Goal: Information Seeking & Learning: Understand process/instructions

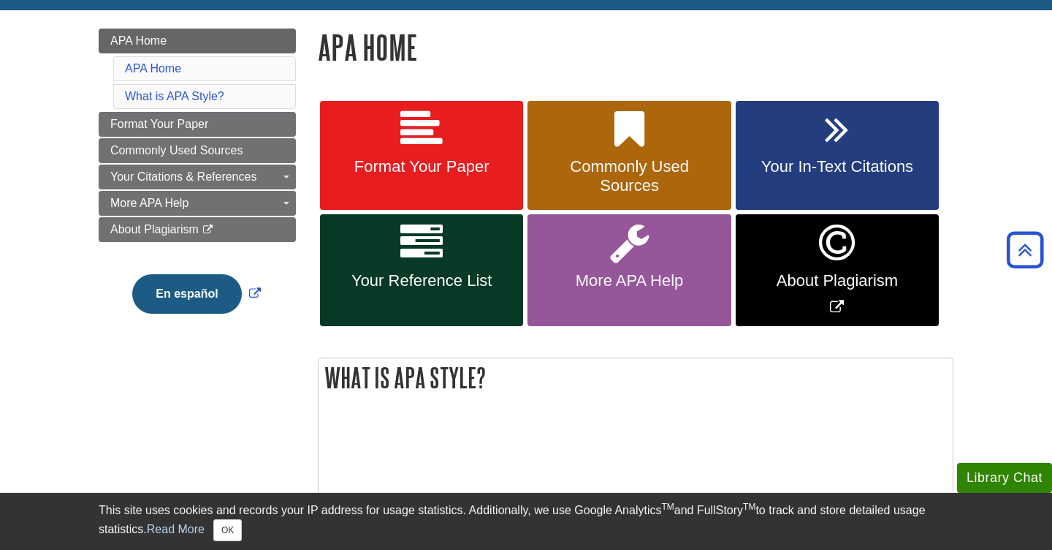
scroll to position [189, 0]
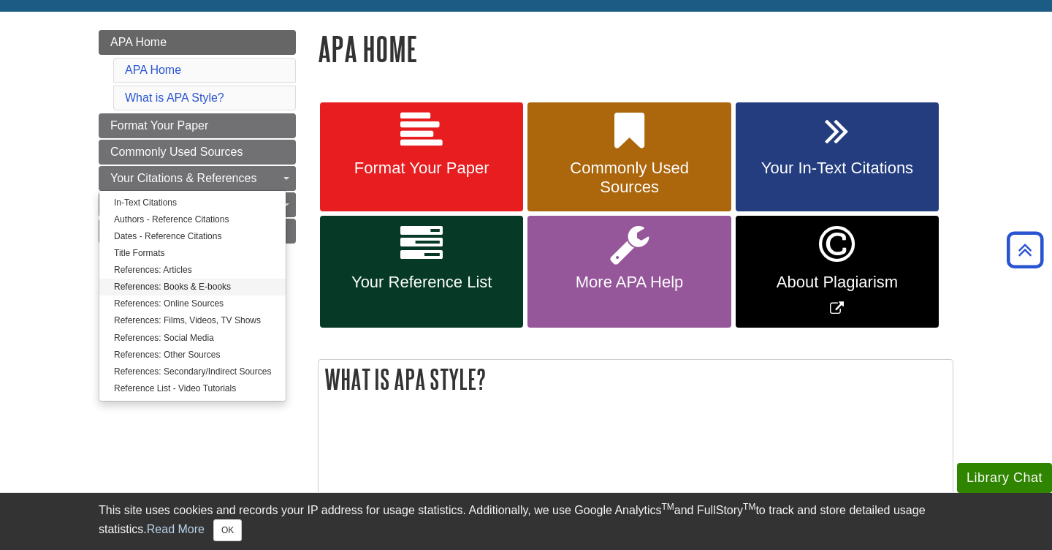
click at [170, 289] on link "References: Books & E-books" at bounding box center [192, 286] width 186 height 17
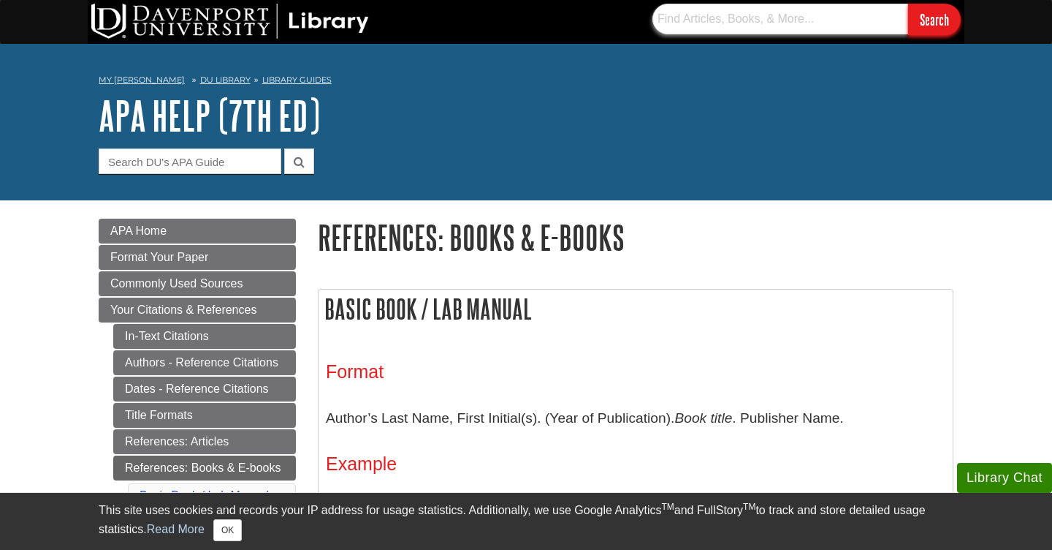
click at [786, 18] on input "text" at bounding box center [781, 19] width 256 height 31
type input "Functional Anatomy for Occupational Therapy"
click at [934, 19] on input "Search" at bounding box center [934, 19] width 53 height 31
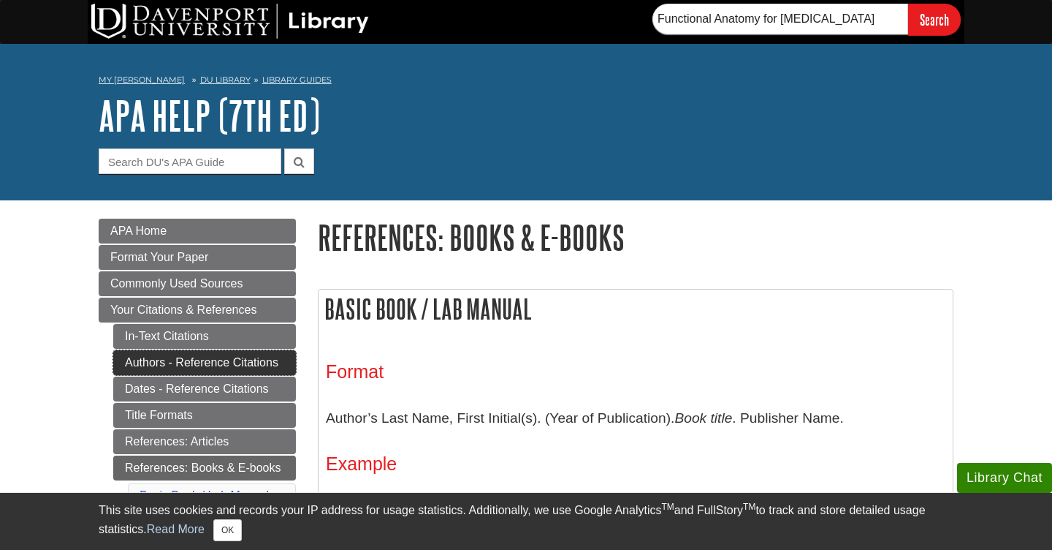
click at [211, 363] on link "Authors - Reference Citations" at bounding box center [204, 362] width 183 height 25
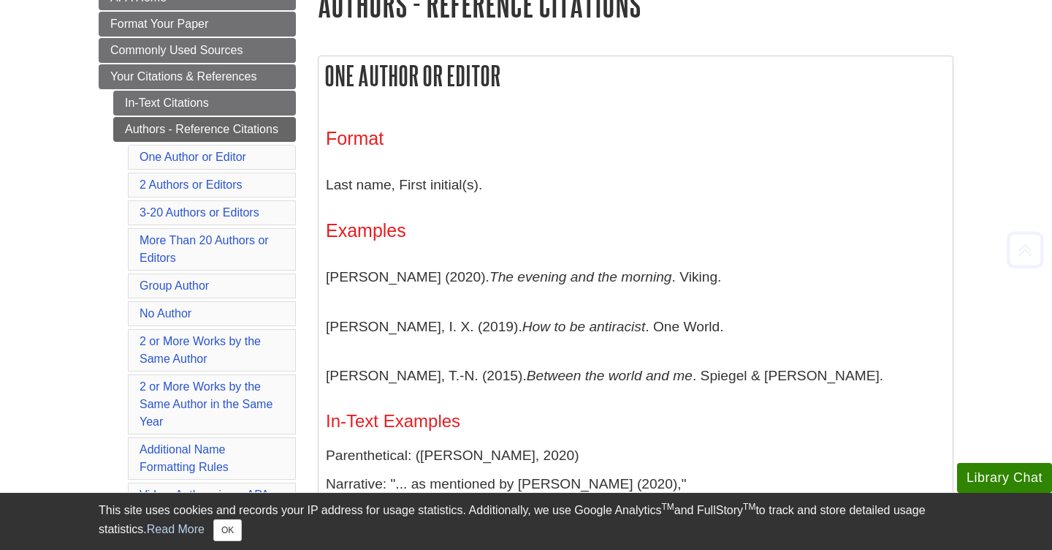
scroll to position [234, 0]
click at [406, 182] on p "Last name, First initial(s)." at bounding box center [636, 184] width 620 height 42
click at [470, 203] on p "Last name, First initial(s)." at bounding box center [636, 184] width 620 height 42
click at [198, 208] on link "3-20 Authors or Editors" at bounding box center [200, 211] width 120 height 12
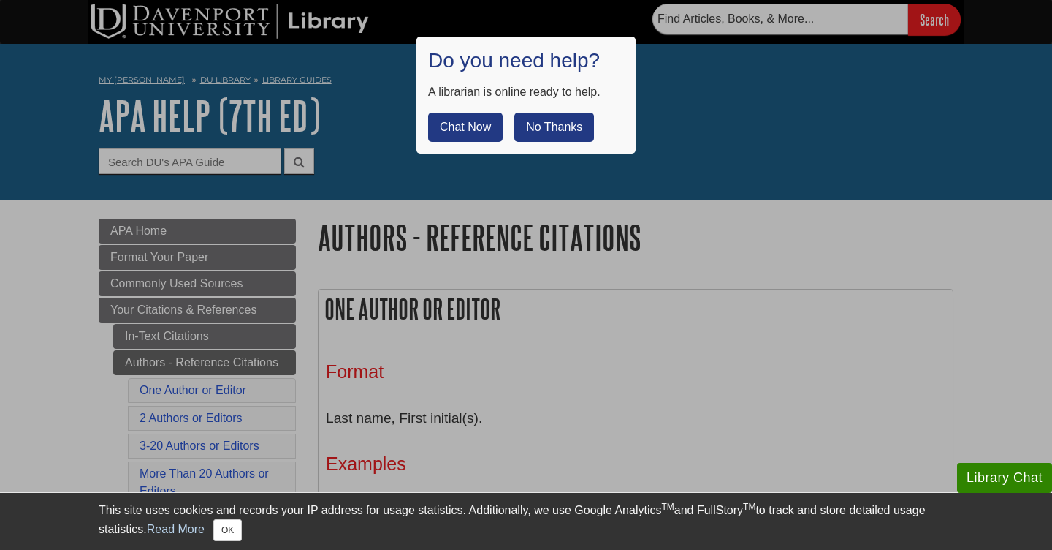
click at [554, 126] on button "No Thanks" at bounding box center [554, 127] width 80 height 29
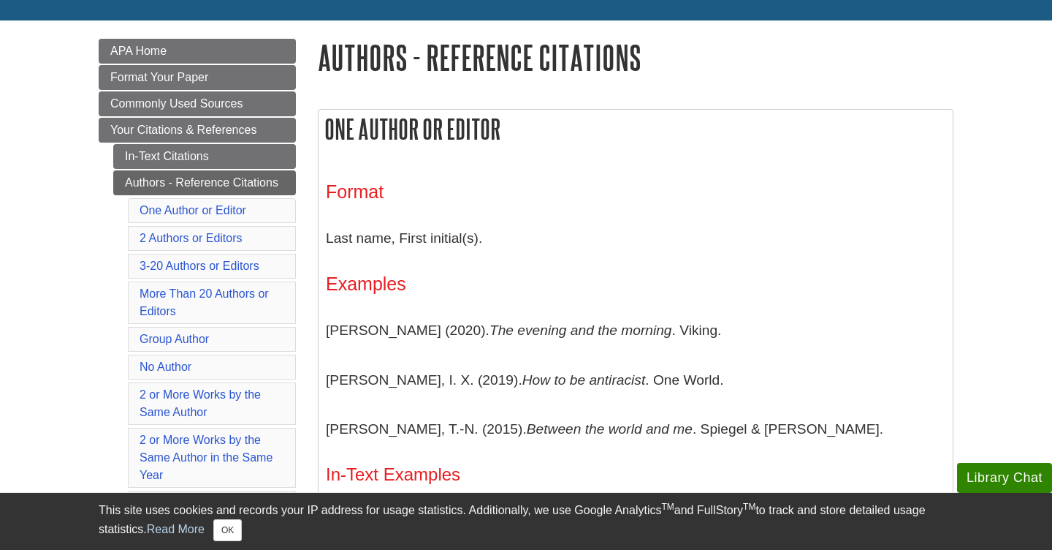
scroll to position [181, 0]
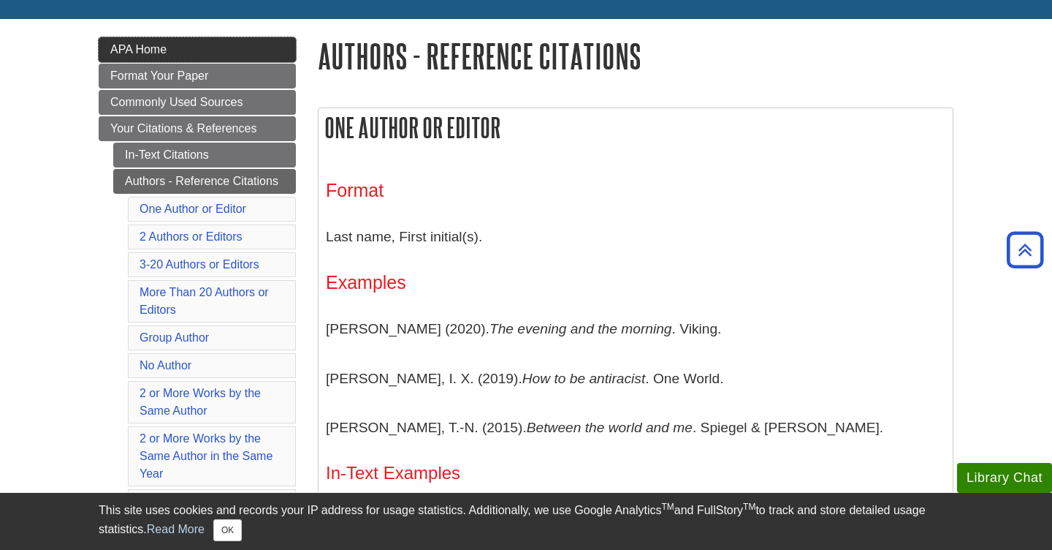
click at [131, 56] on link "APA Home" at bounding box center [197, 49] width 197 height 25
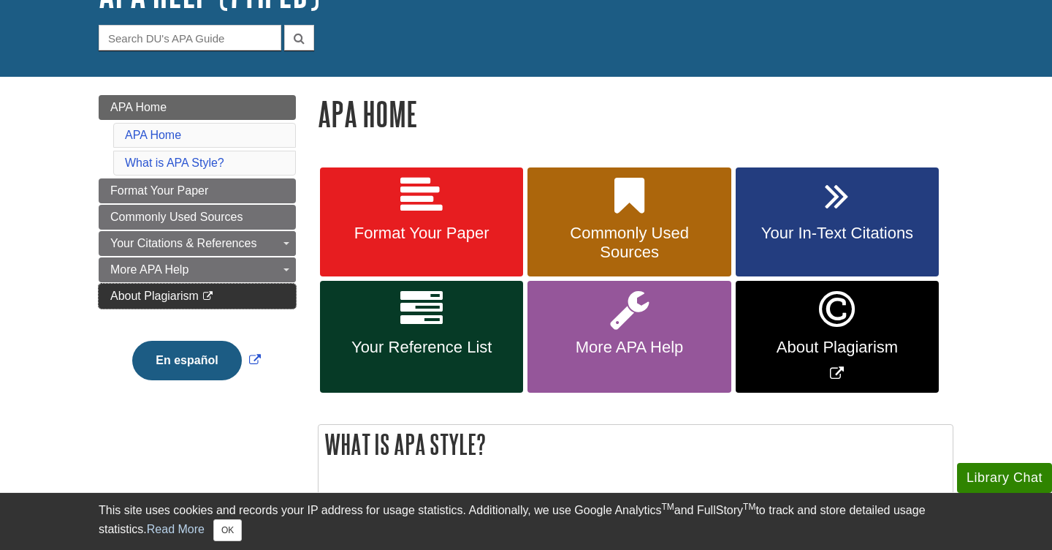
scroll to position [124, 0]
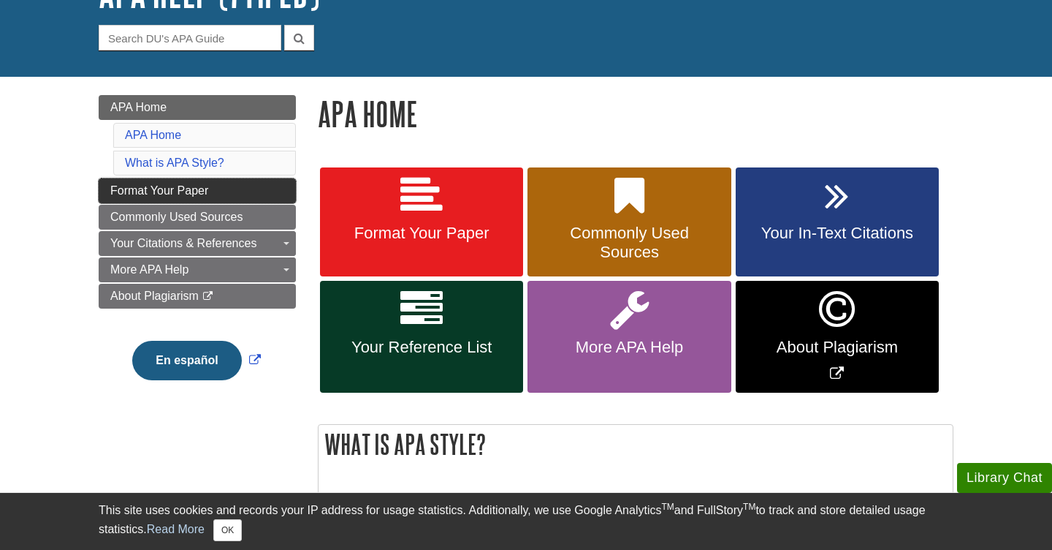
click at [236, 186] on link "Format Your Paper" at bounding box center [197, 190] width 197 height 25
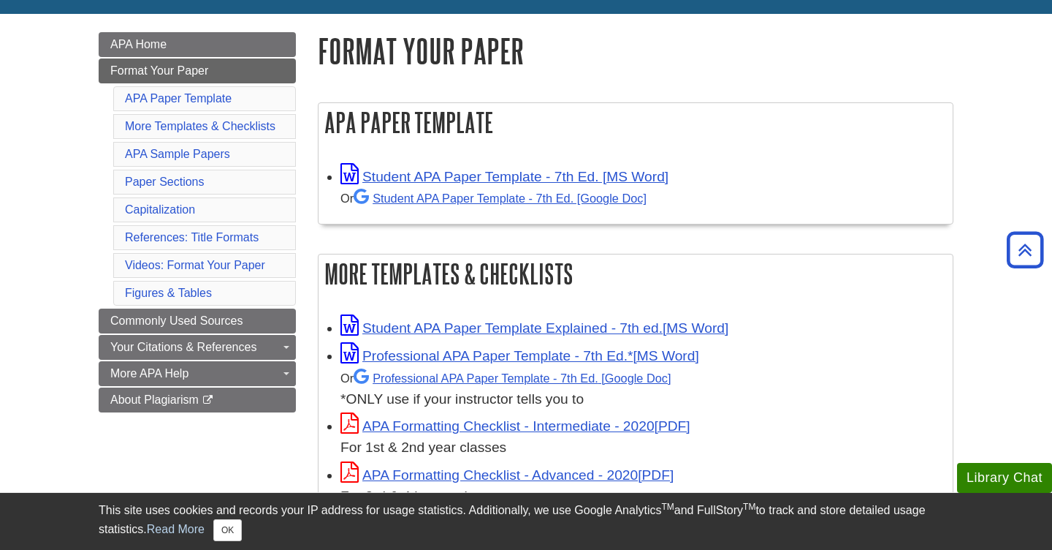
scroll to position [186, 0]
click at [400, 168] on div "Student APA Paper Template - 7th Ed. [MS Word] Or Student APA Paper Template - …" at bounding box center [643, 187] width 605 height 46
click at [417, 172] on link "Student APA Paper Template - 7th Ed. [MS Word]" at bounding box center [505, 176] width 328 height 15
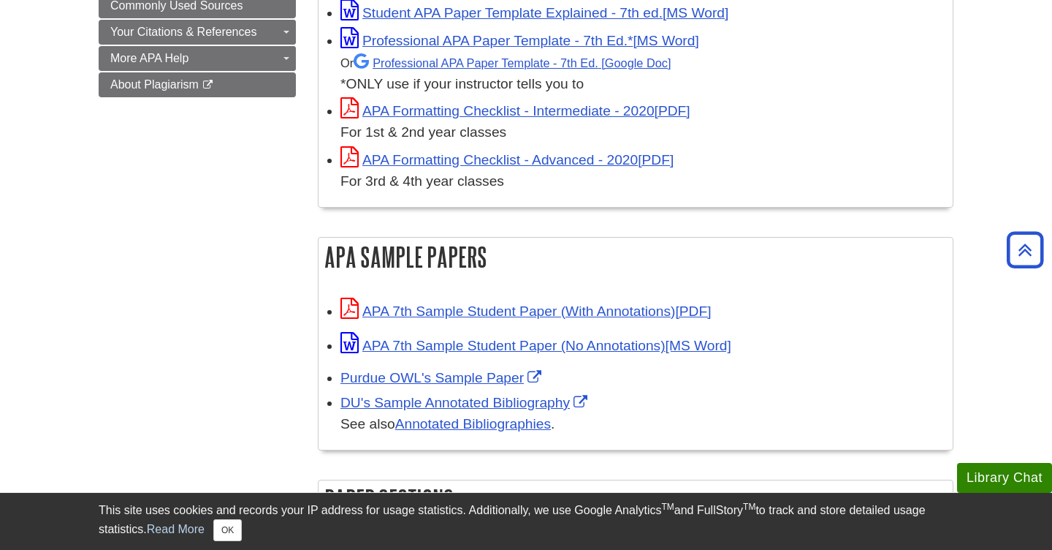
scroll to position [521, 0]
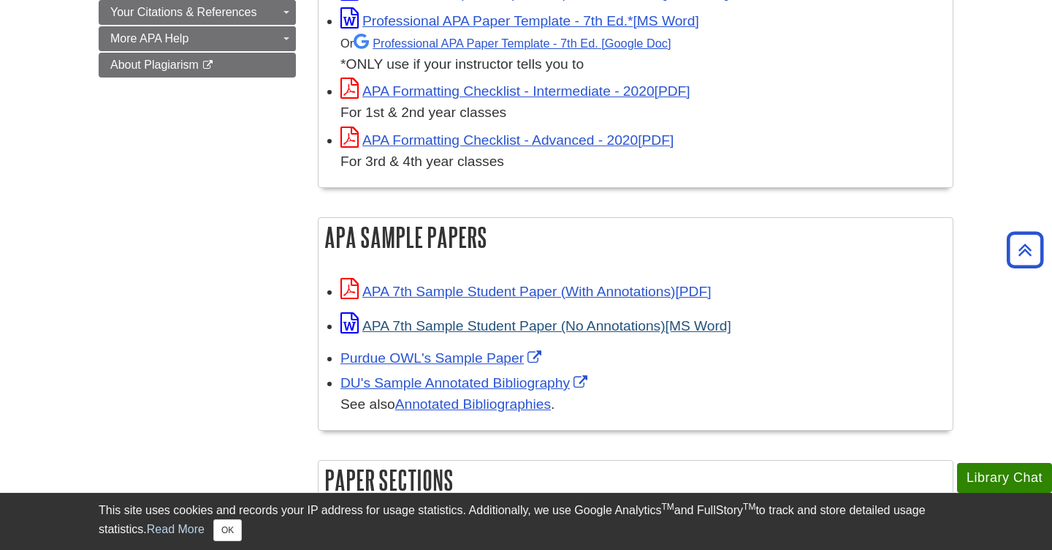
click at [441, 327] on link "APA 7th Sample Student Paper (No Annotations)" at bounding box center [536, 325] width 391 height 15
